Goal: Task Accomplishment & Management: Manage account settings

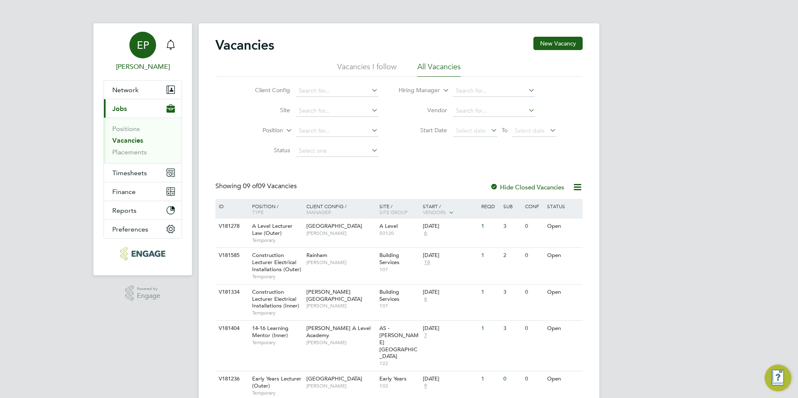
click at [148, 38] on div "EP" at bounding box center [142, 45] width 27 height 27
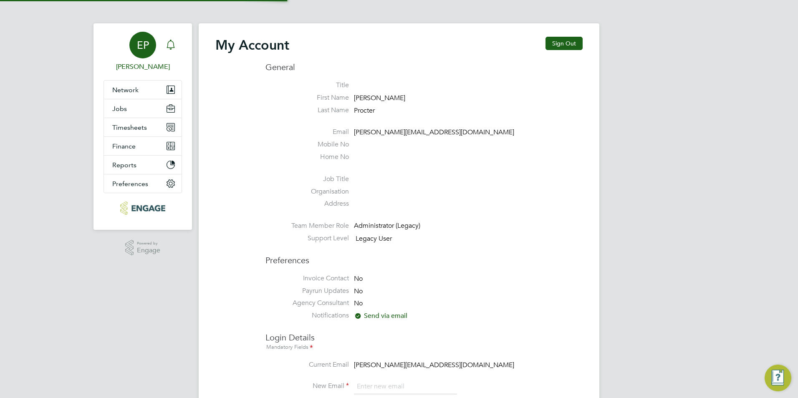
type input "[PERSON_NAME][EMAIL_ADDRESS][DOMAIN_NAME]"
click at [175, 48] on icon "Main navigation" at bounding box center [171, 44] width 8 height 8
click at [171, 41] on icon "Main navigation" at bounding box center [171, 44] width 8 height 8
click at [171, 39] on div "Main navigation" at bounding box center [170, 45] width 17 height 17
click at [170, 42] on icon "Main navigation" at bounding box center [171, 45] width 10 height 10
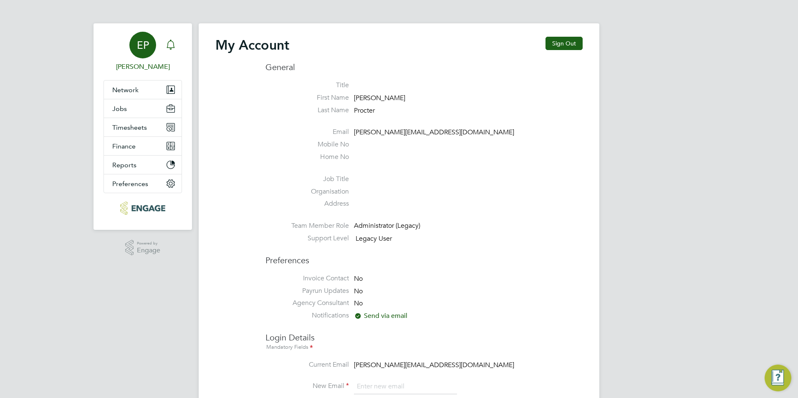
click at [170, 42] on icon "Main navigation" at bounding box center [171, 45] width 10 height 10
click at [168, 44] on icon "Main navigation" at bounding box center [171, 44] width 8 height 8
click at [147, 49] on span "EP" at bounding box center [143, 45] width 12 height 11
type input "emma@carbonrecruitment.co.uk"
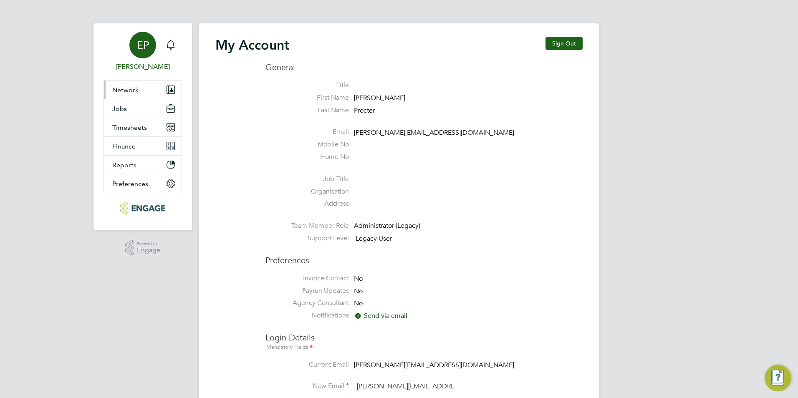
click at [152, 91] on button "Network" at bounding box center [143, 90] width 78 height 18
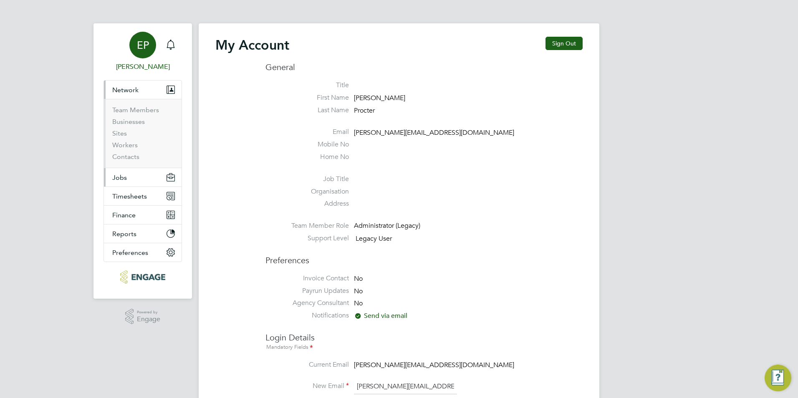
click at [147, 180] on button "Jobs" at bounding box center [143, 177] width 78 height 18
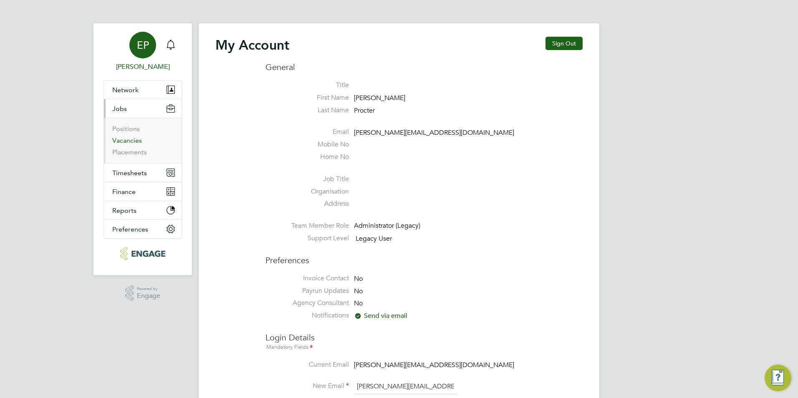
click at [123, 139] on link "Vacancies" at bounding box center [127, 141] width 30 height 8
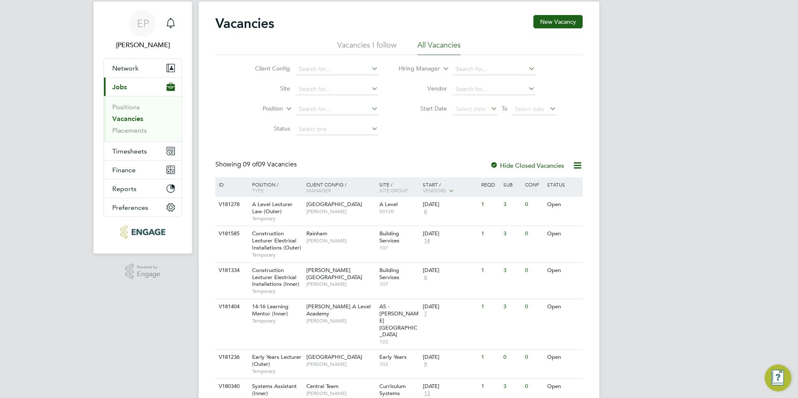
scroll to position [42, 0]
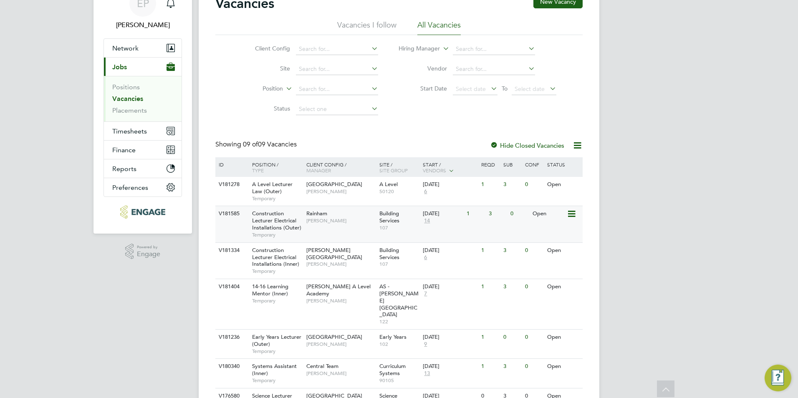
click at [485, 232] on div "V181585 Construction Lecturer Electrical Installations (Outer) Temporary Rainha…" at bounding box center [398, 224] width 367 height 36
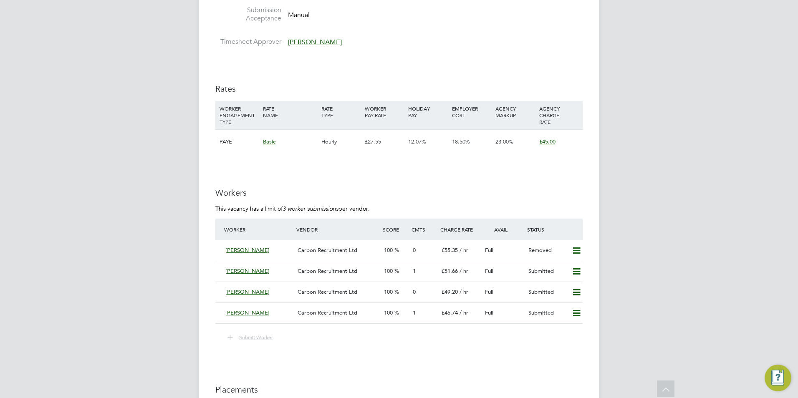
scroll to position [1378, 0]
